Goal: Transaction & Acquisition: Subscribe to service/newsletter

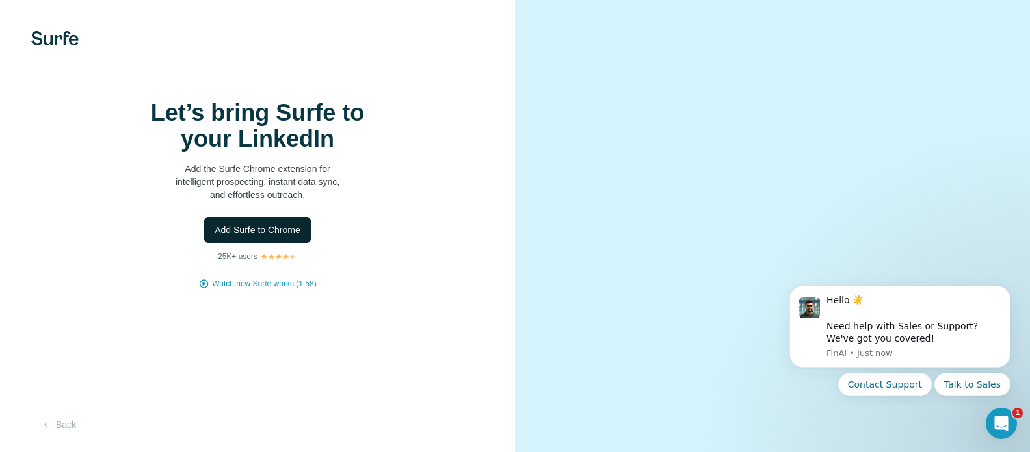
click at [287, 237] on span "Add Surfe to Chrome" at bounding box center [257, 230] width 86 height 13
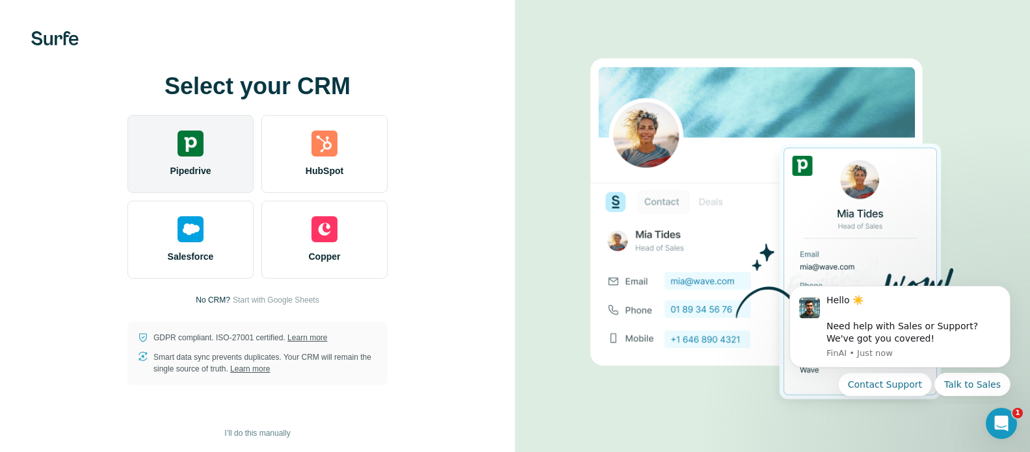
click at [201, 166] on span "Pipedrive" at bounding box center [190, 170] width 41 height 13
